Goal: Task Accomplishment & Management: Manage account settings

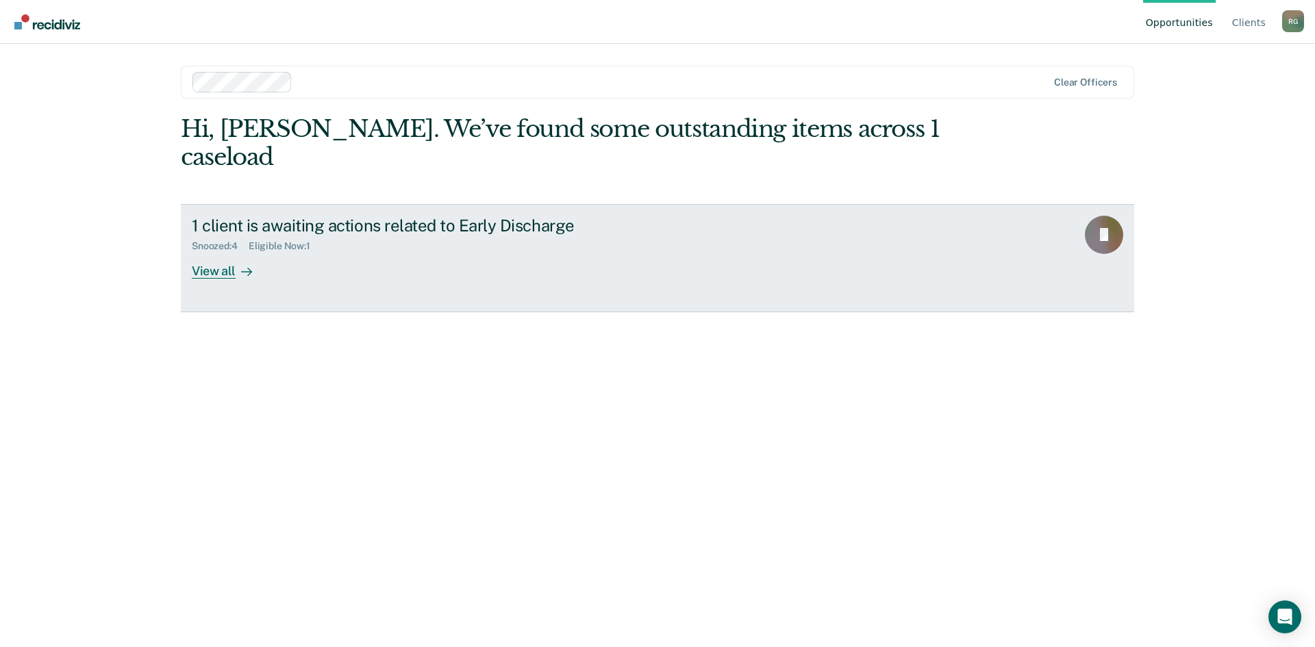
click at [494, 235] on div "Snoozed : 4 Eligible Now : 1" at bounding box center [432, 243] width 481 height 17
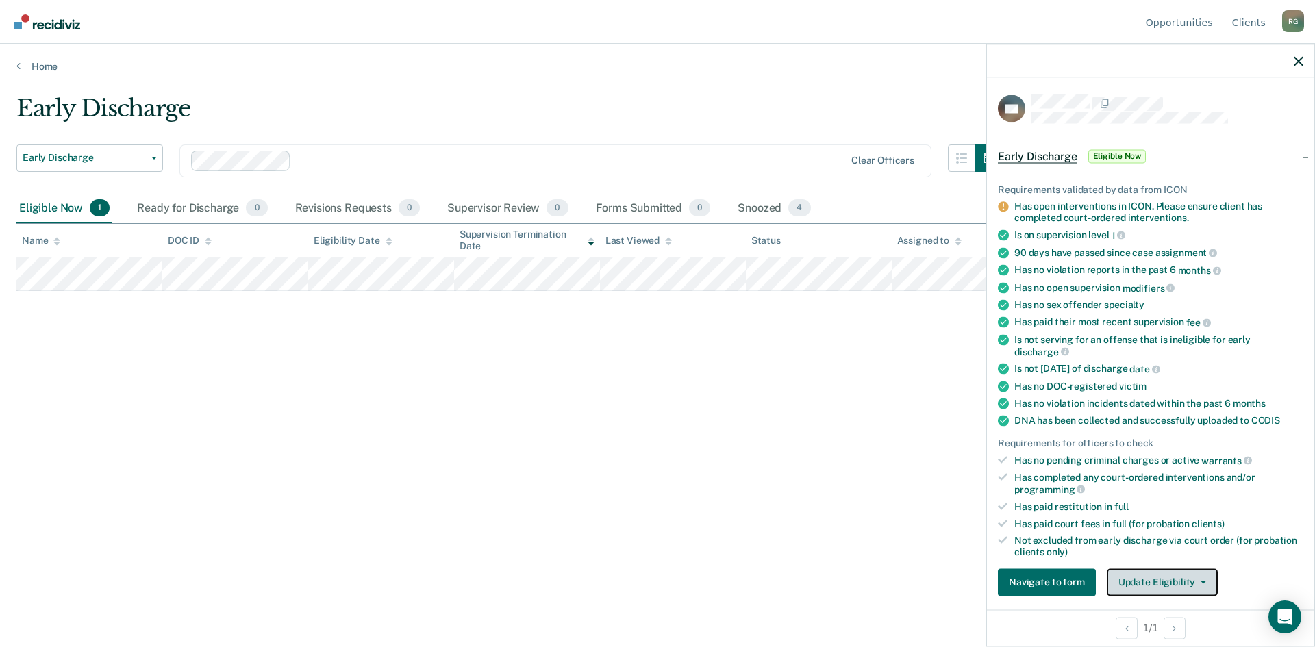
click at [1153, 574] on button "Update Eligibility" at bounding box center [1162, 581] width 111 height 27
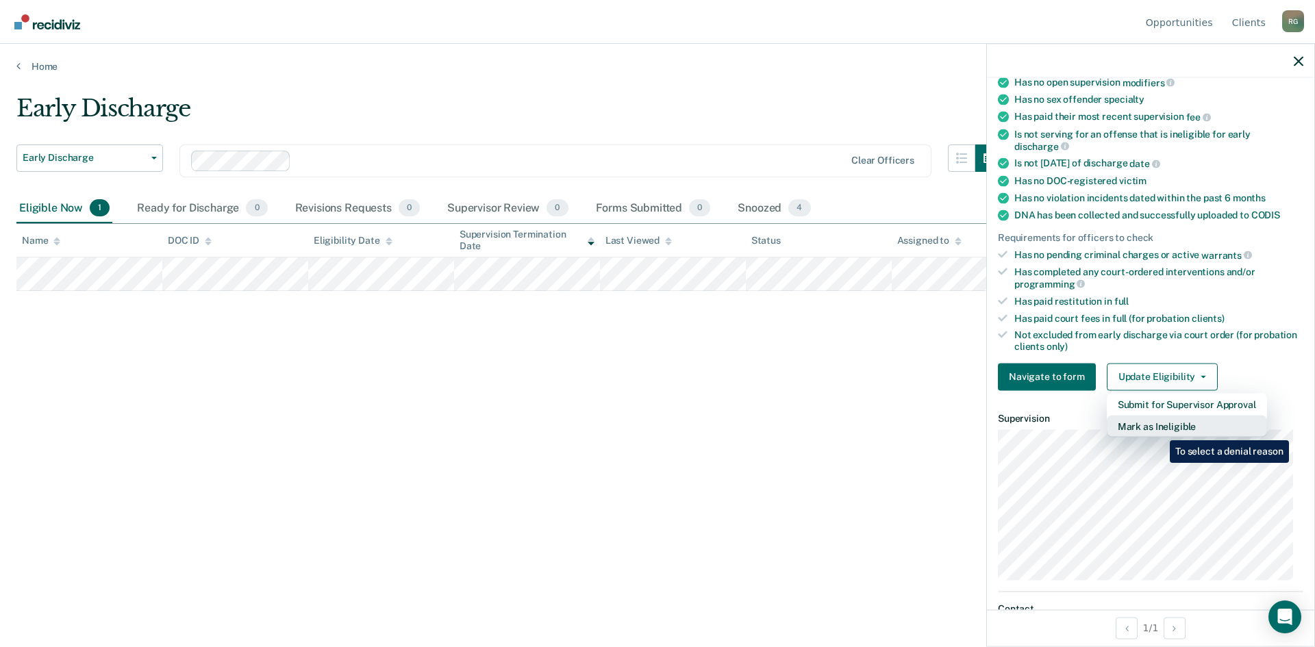
click at [1159, 430] on button "Mark as Ineligible" at bounding box center [1187, 426] width 160 height 22
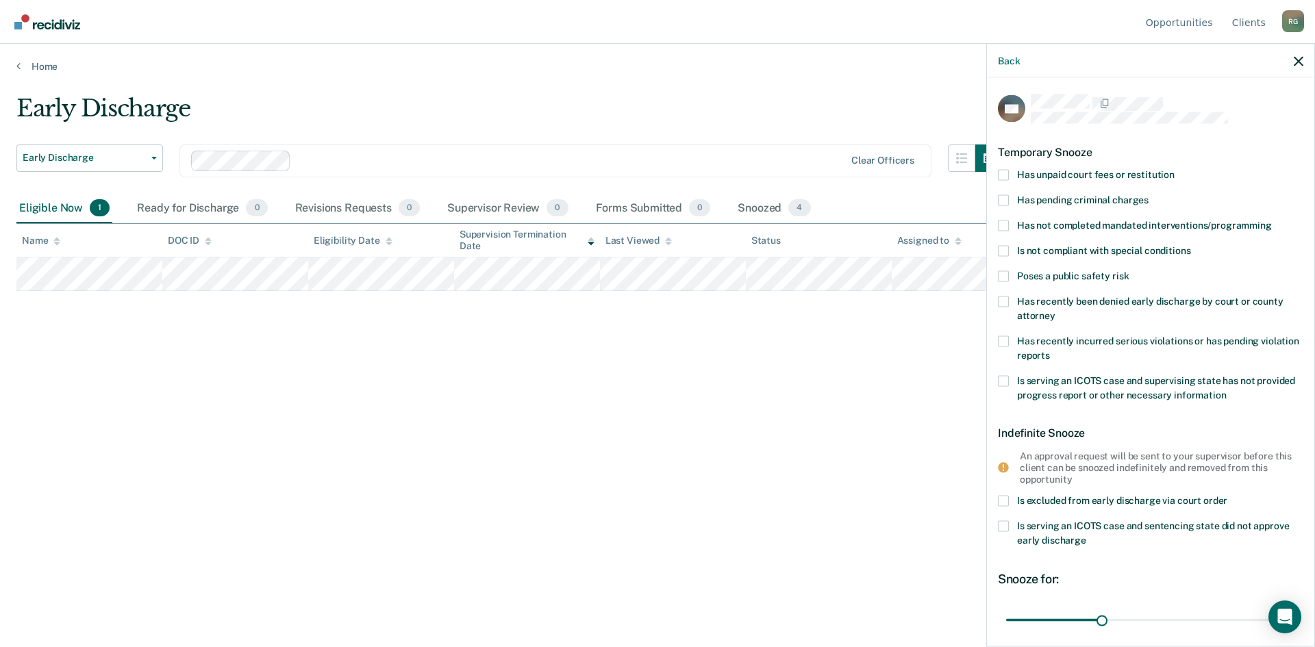
click at [1000, 224] on span at bounding box center [1003, 225] width 11 height 11
click at [1272, 220] on input "Has not completed mandated interventions/programming" at bounding box center [1272, 220] width 0 height 0
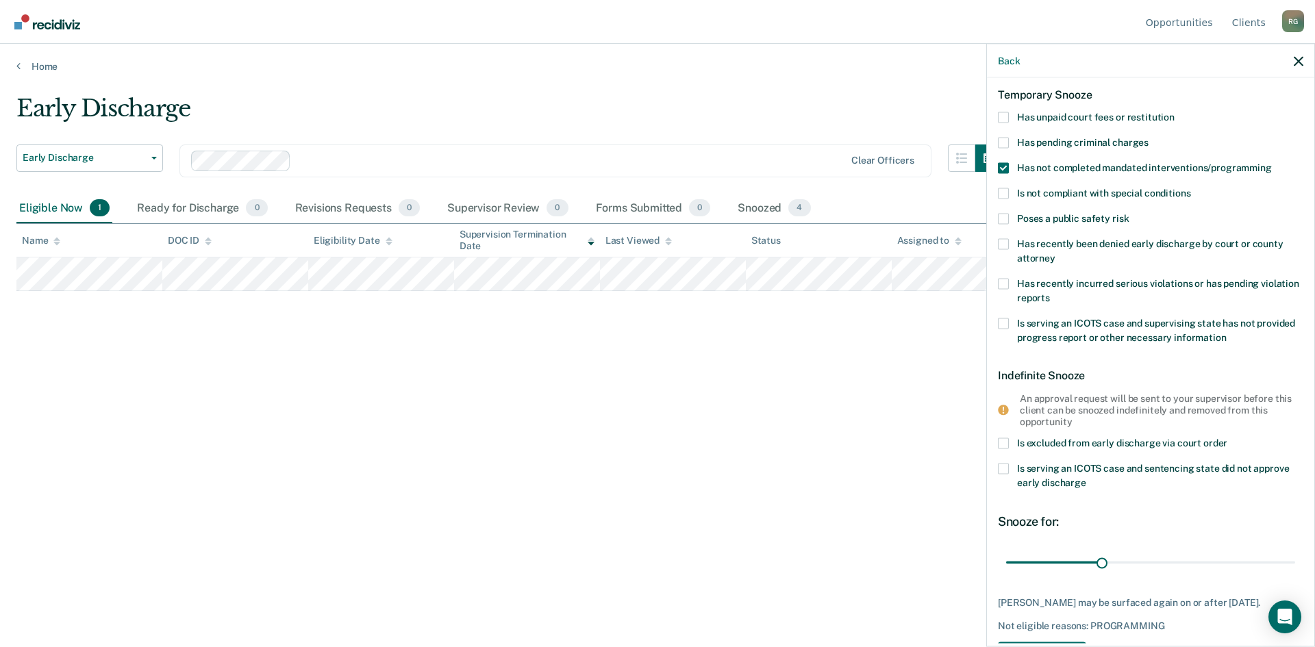
scroll to position [108, 0]
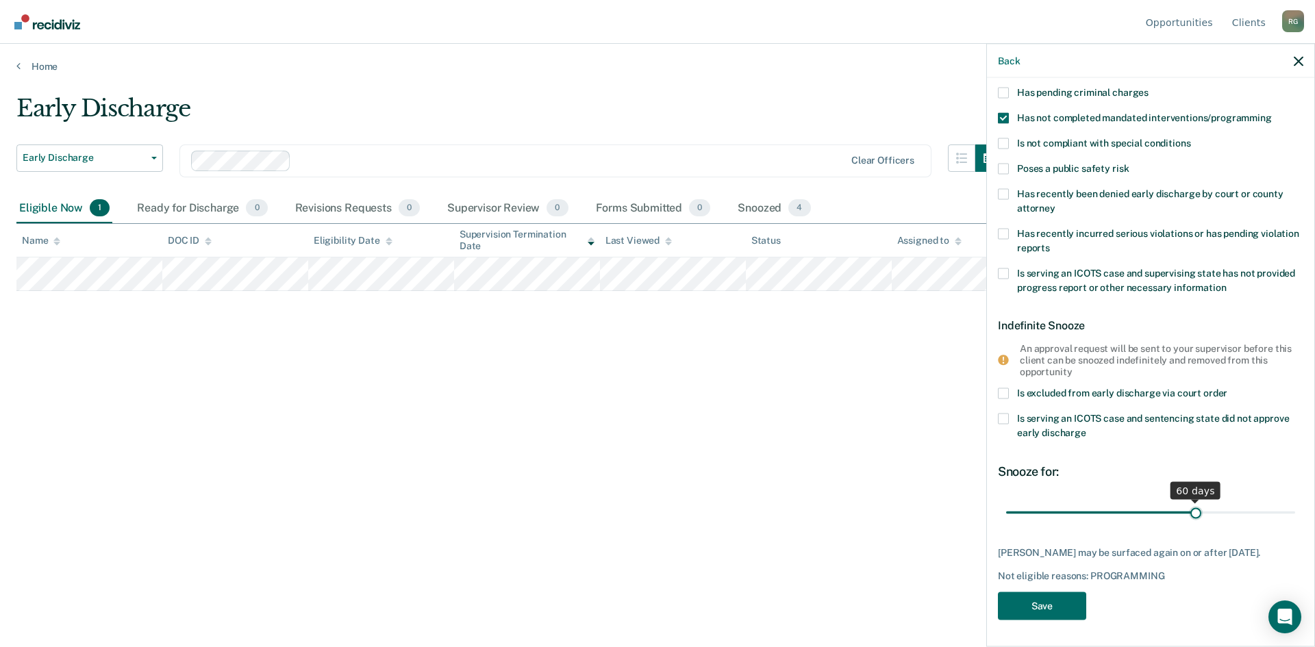
drag, startPoint x: 1096, startPoint y: 509, endPoint x: 1189, endPoint y: 510, distance: 93.1
type input "60"
click at [1189, 510] on input "range" at bounding box center [1150, 513] width 289 height 24
click at [1066, 600] on button "Save" at bounding box center [1042, 606] width 88 height 28
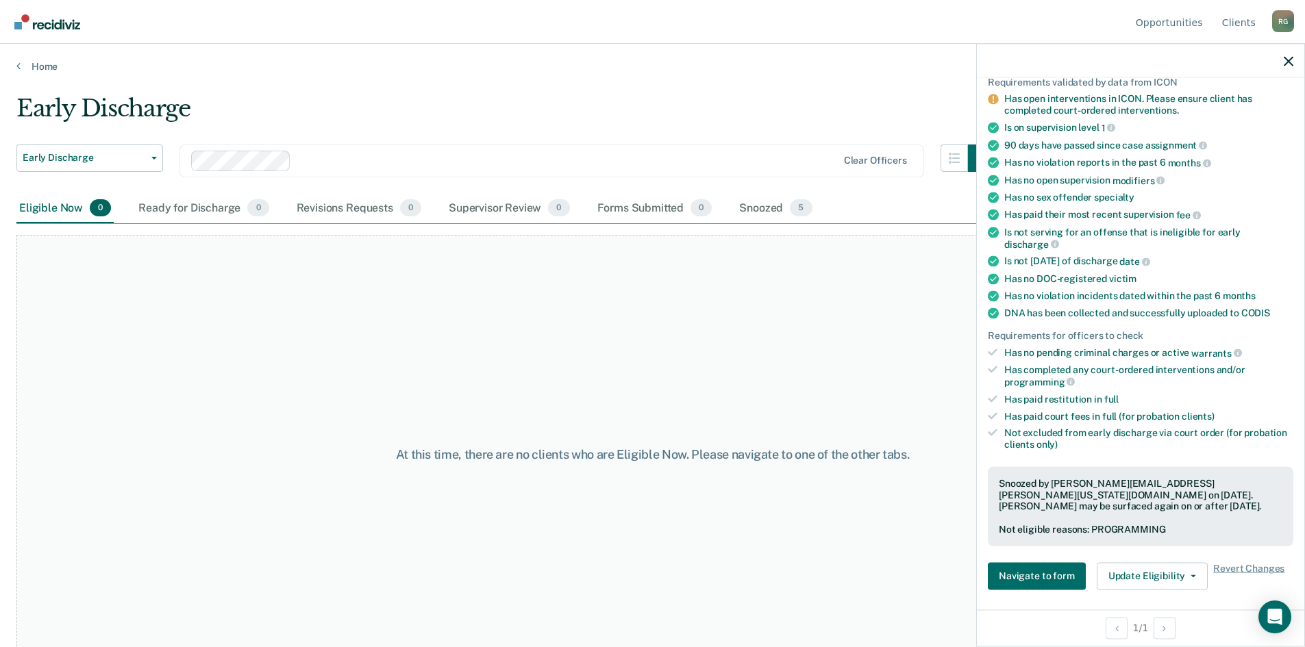
click at [672, 312] on div "At this time, there are no clients who are Eligible Now. Please navigate to one…" at bounding box center [652, 454] width 1272 height 439
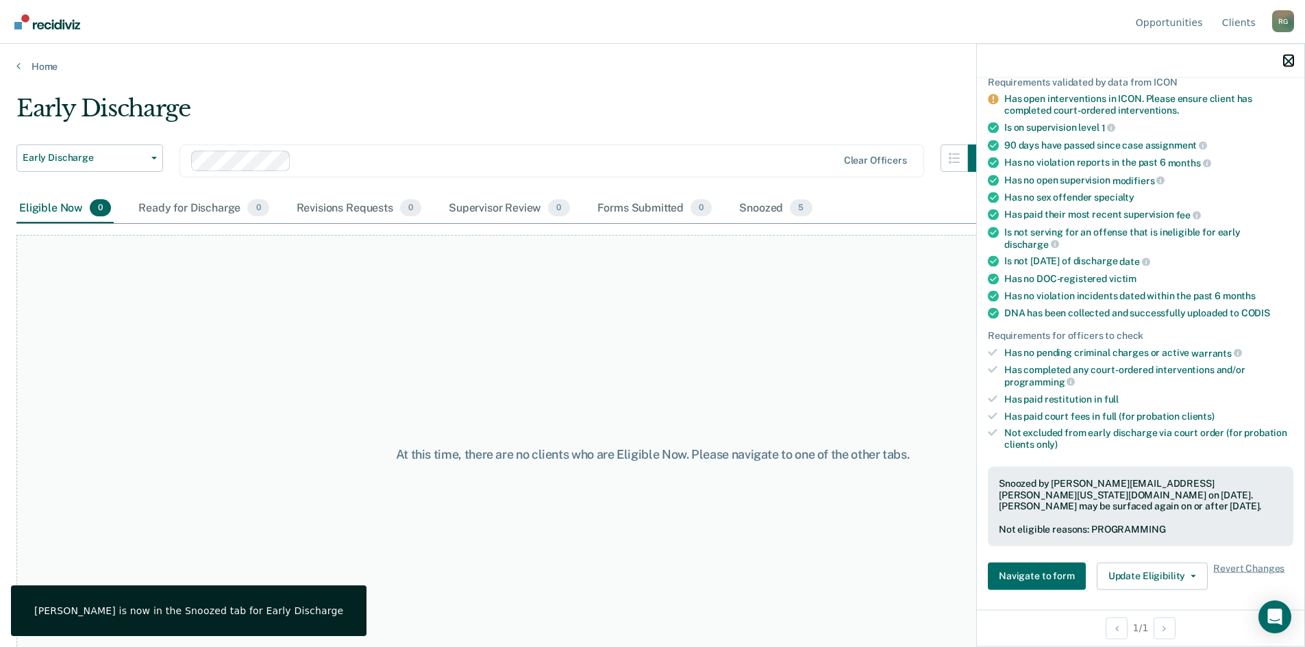
click at [1289, 63] on icon "button" at bounding box center [1288, 61] width 10 height 10
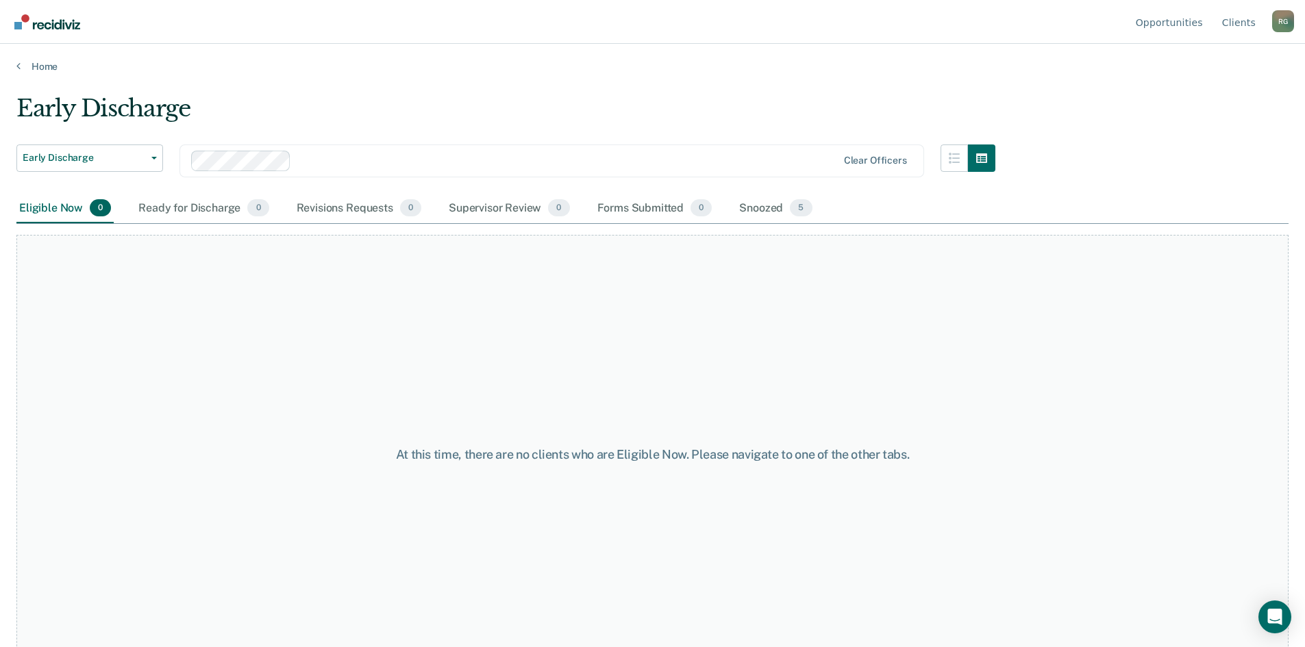
click at [736, 209] on div "Snoozed 5" at bounding box center [775, 209] width 78 height 30
